Goal: Task Accomplishment & Management: Manage account settings

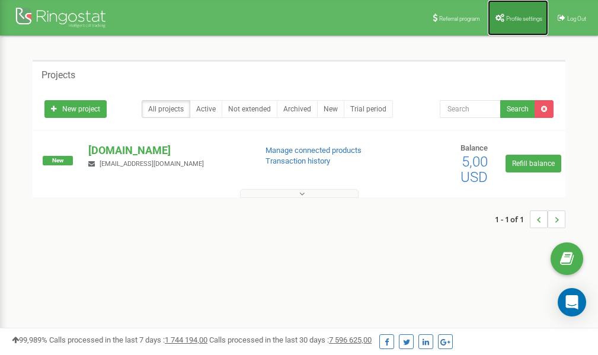
click at [515, 18] on span "Profile settings" at bounding box center [524, 18] width 36 height 7
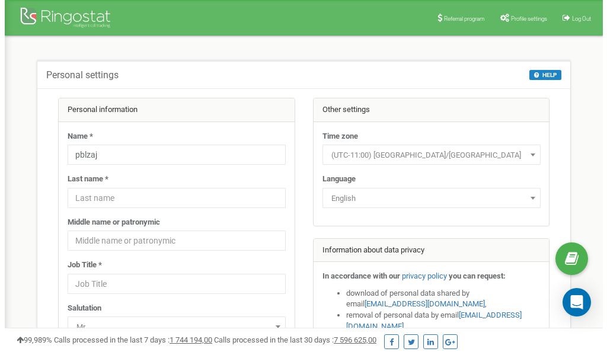
scroll to position [59, 0]
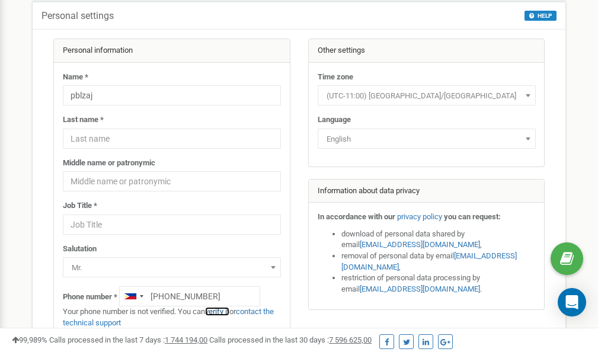
click at [220, 312] on link "verify it" at bounding box center [217, 311] width 24 height 9
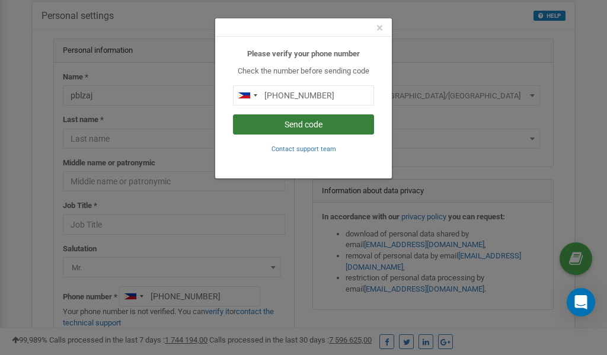
click at [285, 125] on button "Send code" at bounding box center [303, 124] width 141 height 20
